Goal: Book appointment/travel/reservation

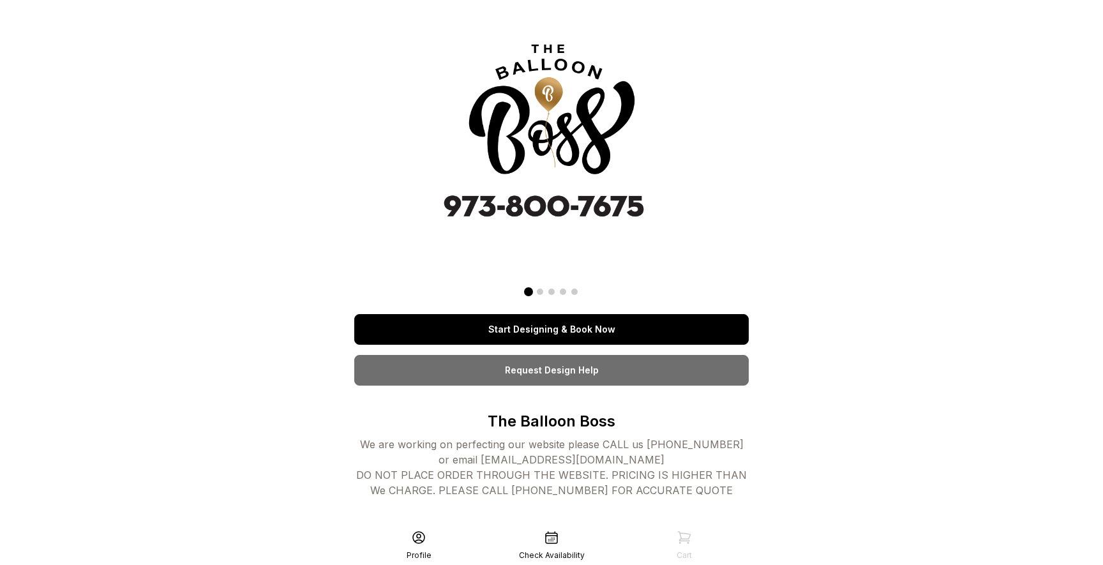
click at [457, 337] on link "Start Designing & Book Now" at bounding box center [551, 329] width 395 height 31
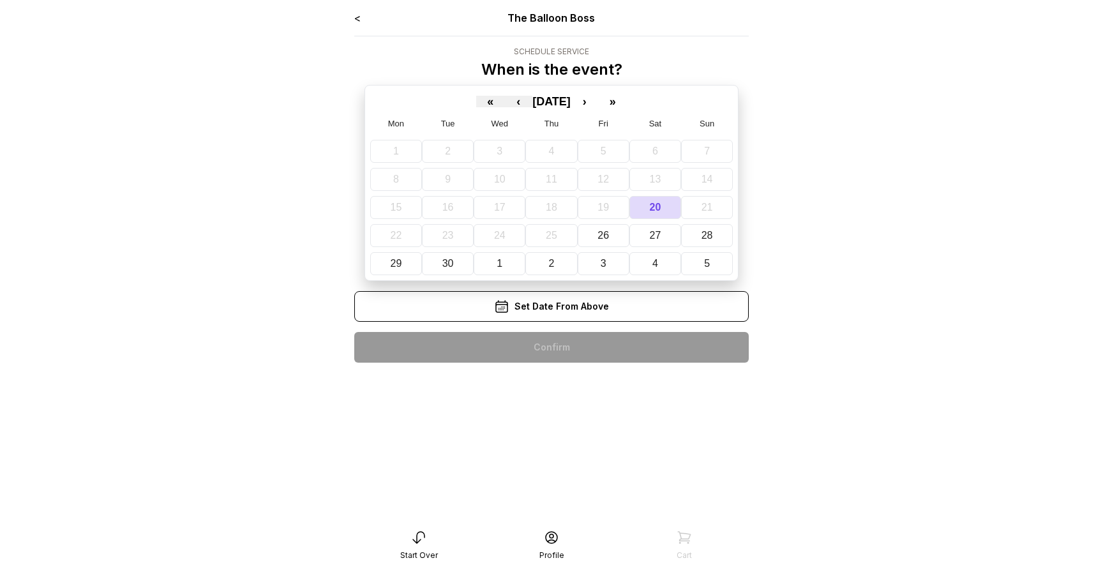
click at [468, 328] on div "< The Balloon Boss Schedule Service When is the event? « ‹ [DATE] › » Mon Tue W…" at bounding box center [551, 191] width 395 height 363
click at [672, 232] on button "27" at bounding box center [656, 235] width 52 height 23
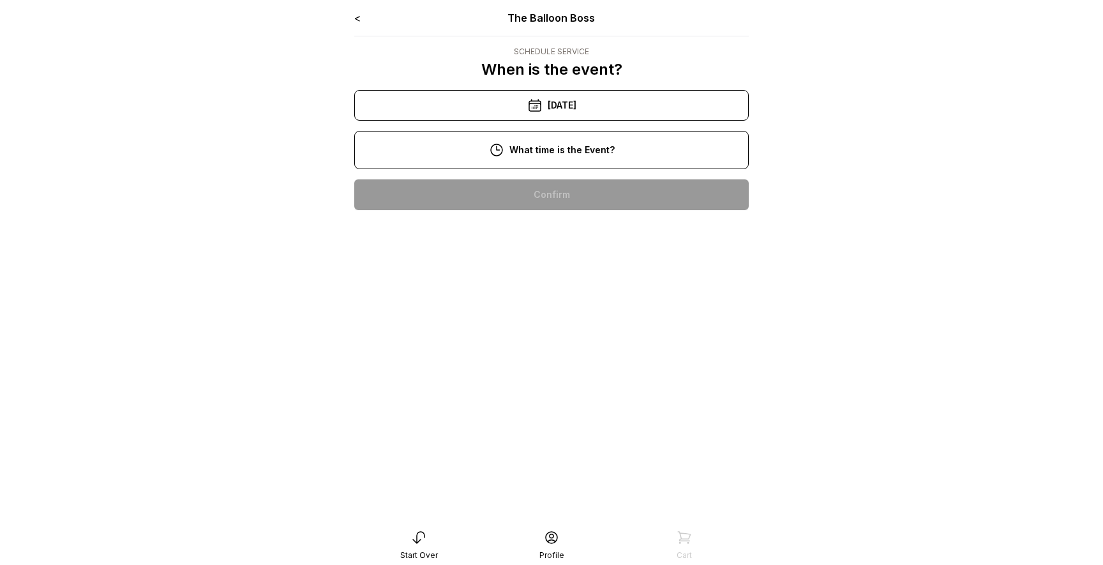
click at [496, 398] on div "3:00 pm" at bounding box center [552, 399] width 374 height 31
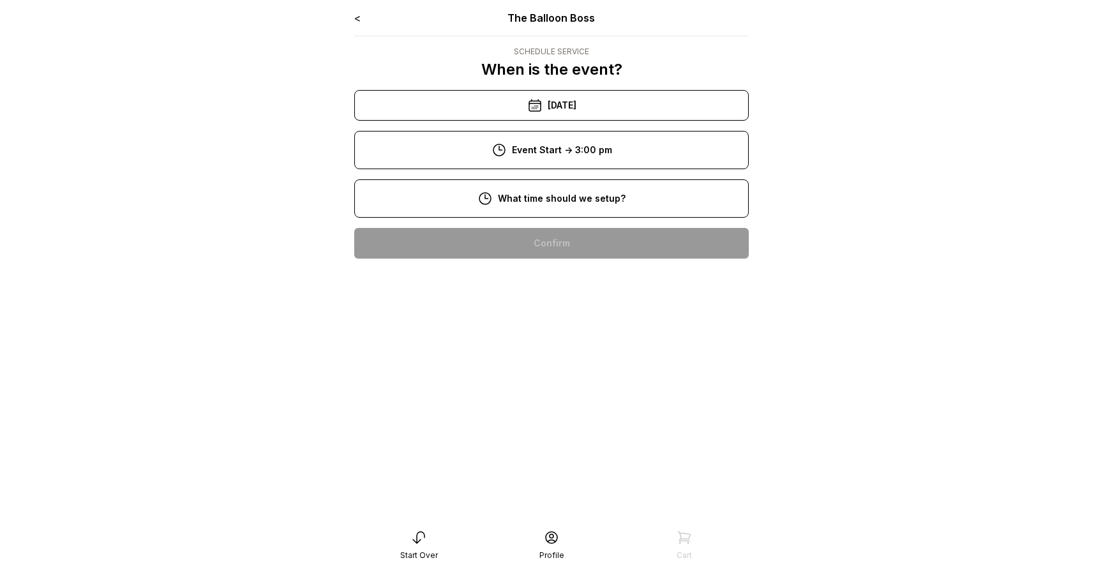
click at [504, 407] on div "12:00 pm" at bounding box center [552, 406] width 374 height 31
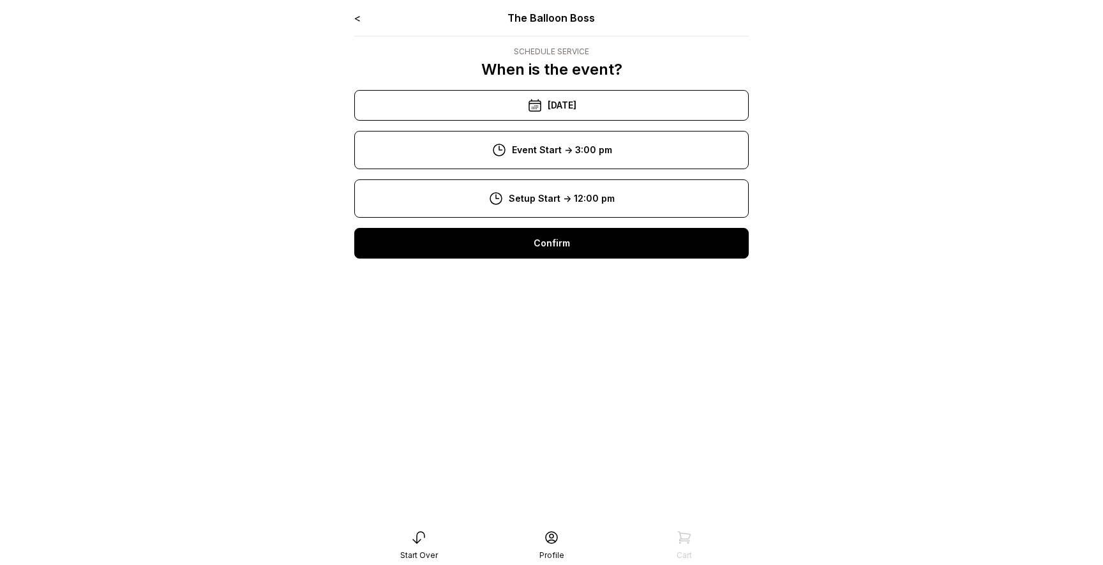
click at [497, 365] on div "11:00 am" at bounding box center [552, 366] width 374 height 31
click at [491, 251] on div "Confirm" at bounding box center [551, 243] width 395 height 31
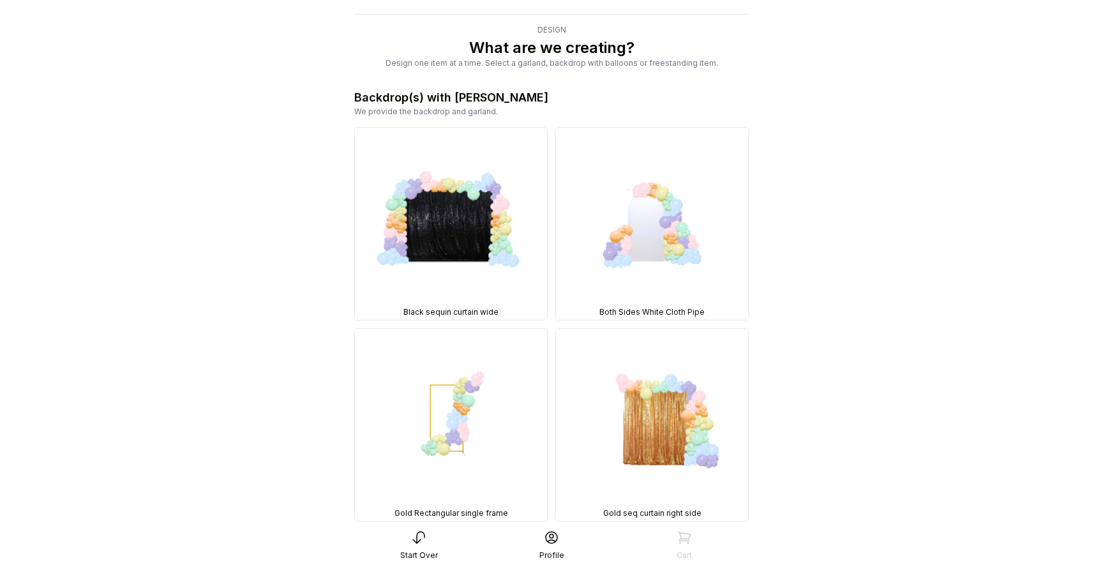
scroll to position [37, 0]
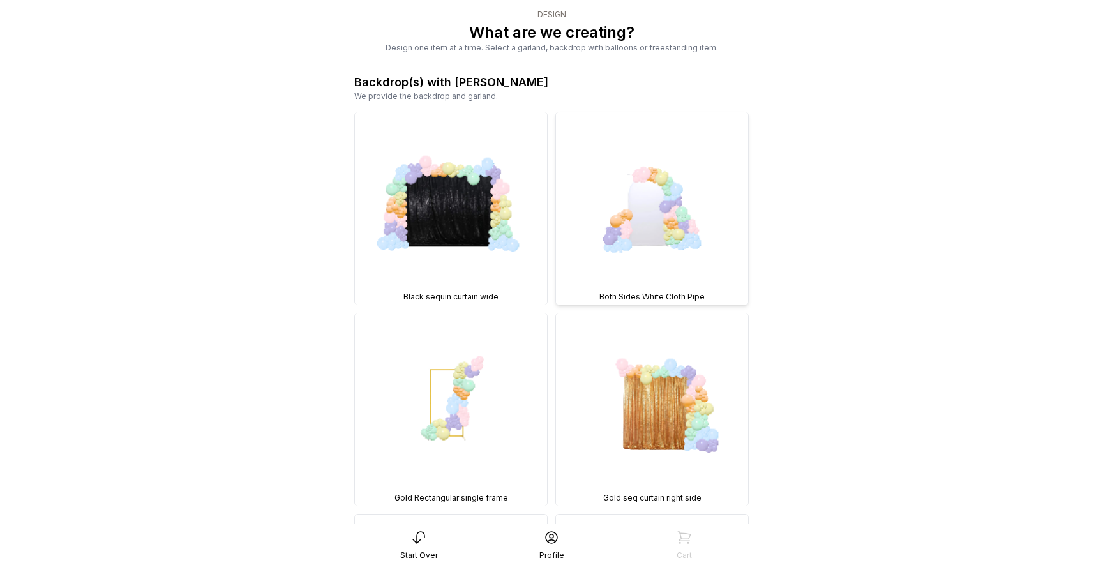
click at [656, 205] on img at bounding box center [652, 208] width 192 height 192
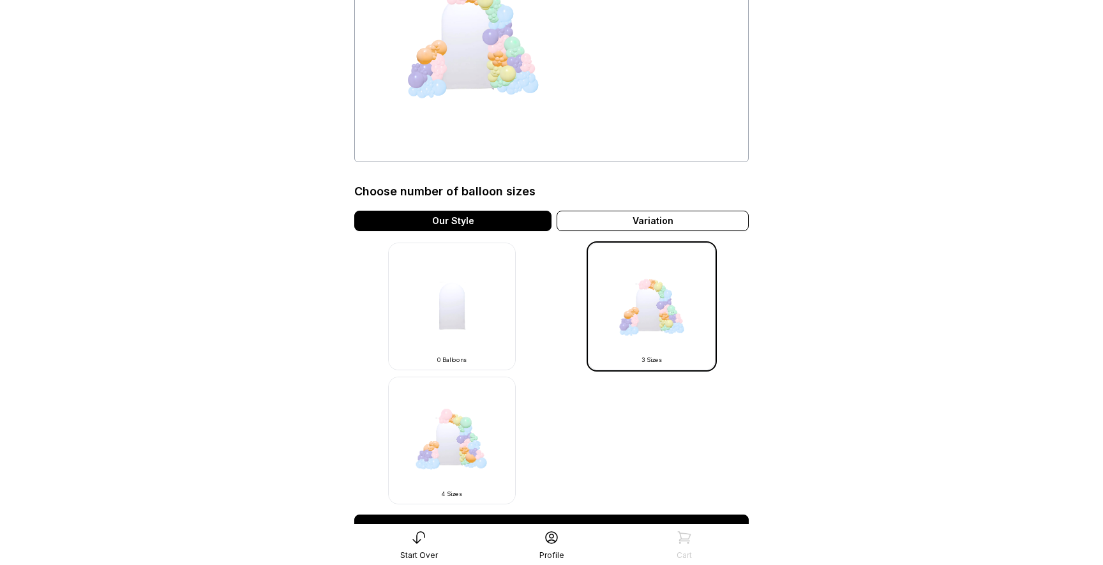
scroll to position [192, 0]
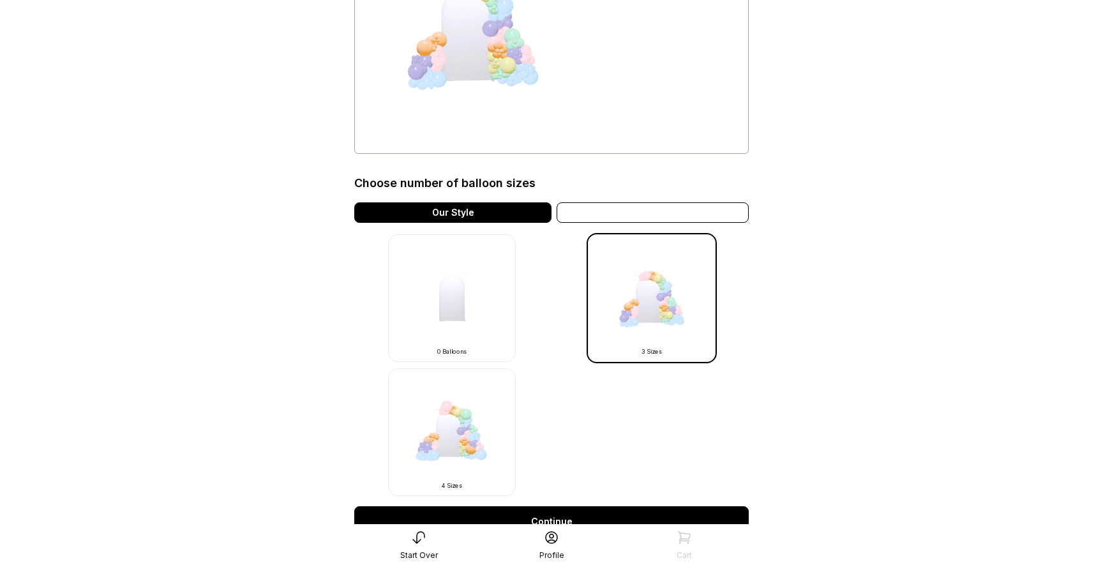
click at [595, 216] on div "Variation" at bounding box center [653, 212] width 192 height 20
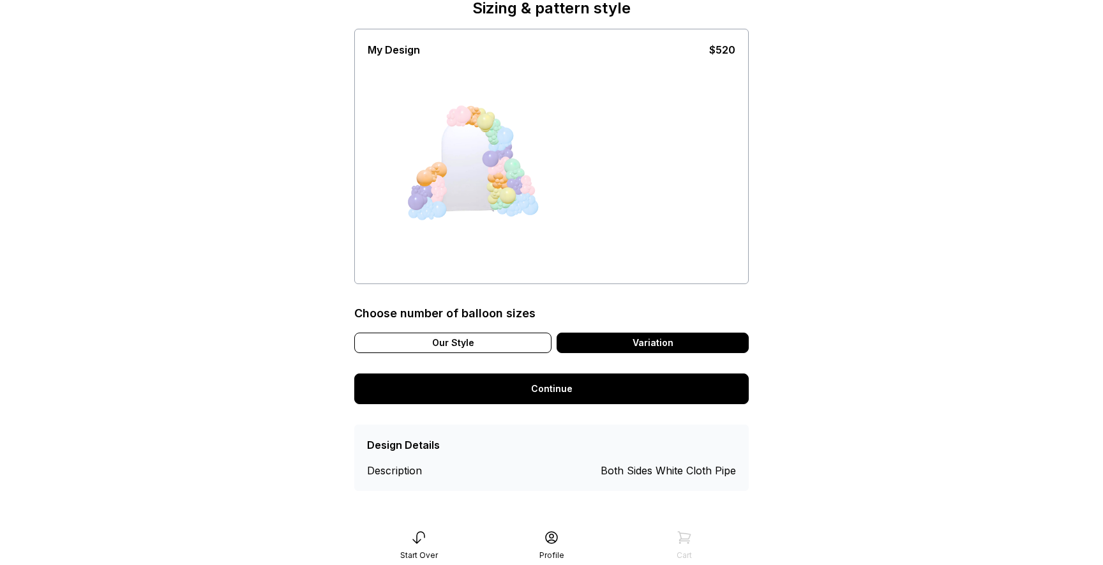
scroll to position [61, 0]
